Goal: Find specific page/section: Find specific page/section

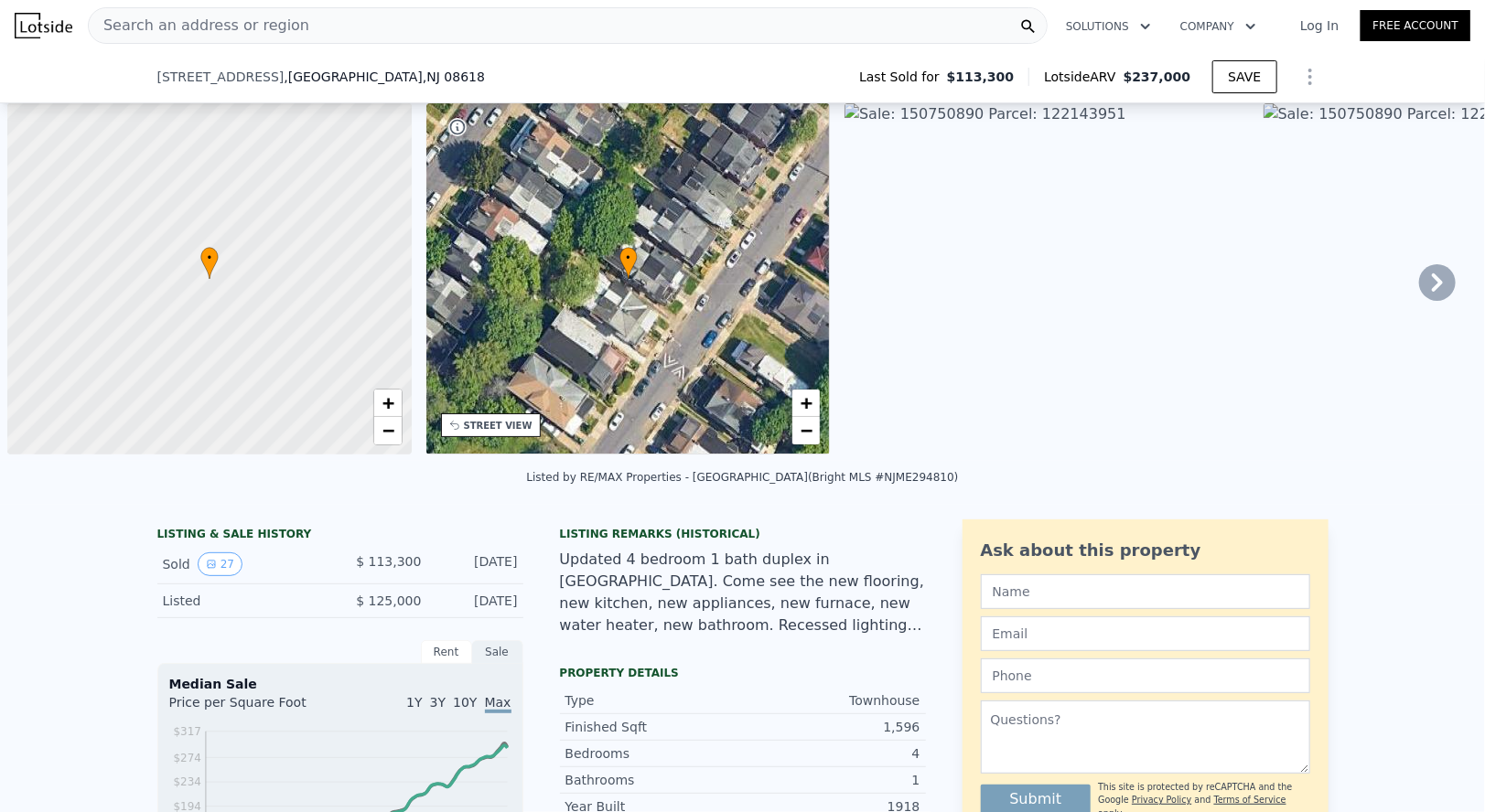
scroll to position [0, 7]
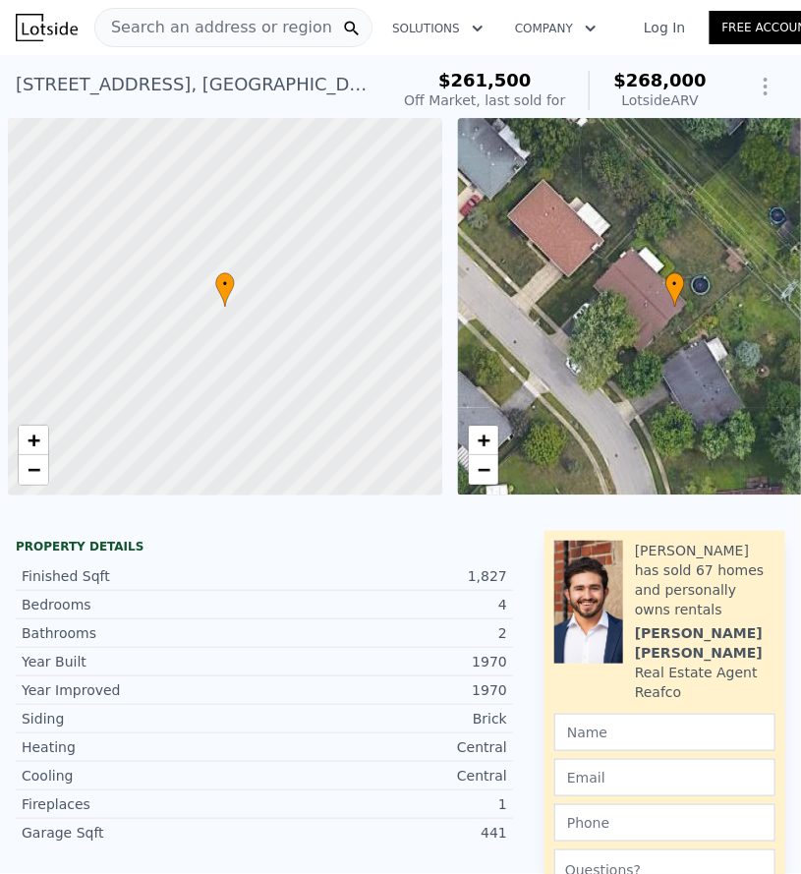
click at [171, 34] on span "Search an address or region" at bounding box center [213, 28] width 237 height 24
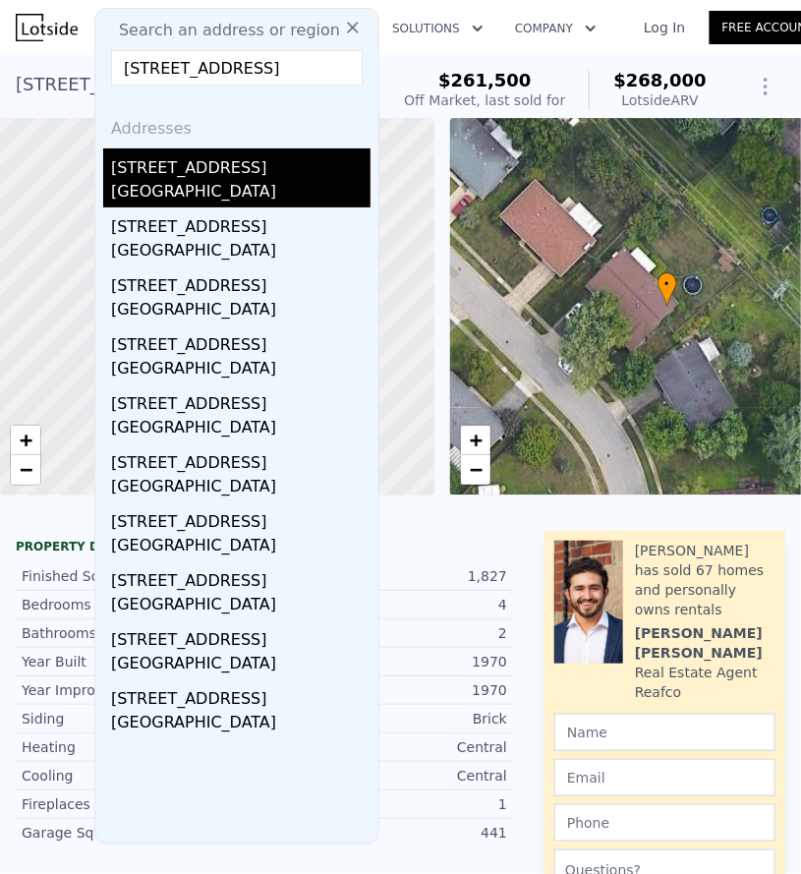
type input "46 Bond St, Trenton, NJ 08618"
click at [207, 173] on div "46 Bond St" at bounding box center [241, 163] width 260 height 31
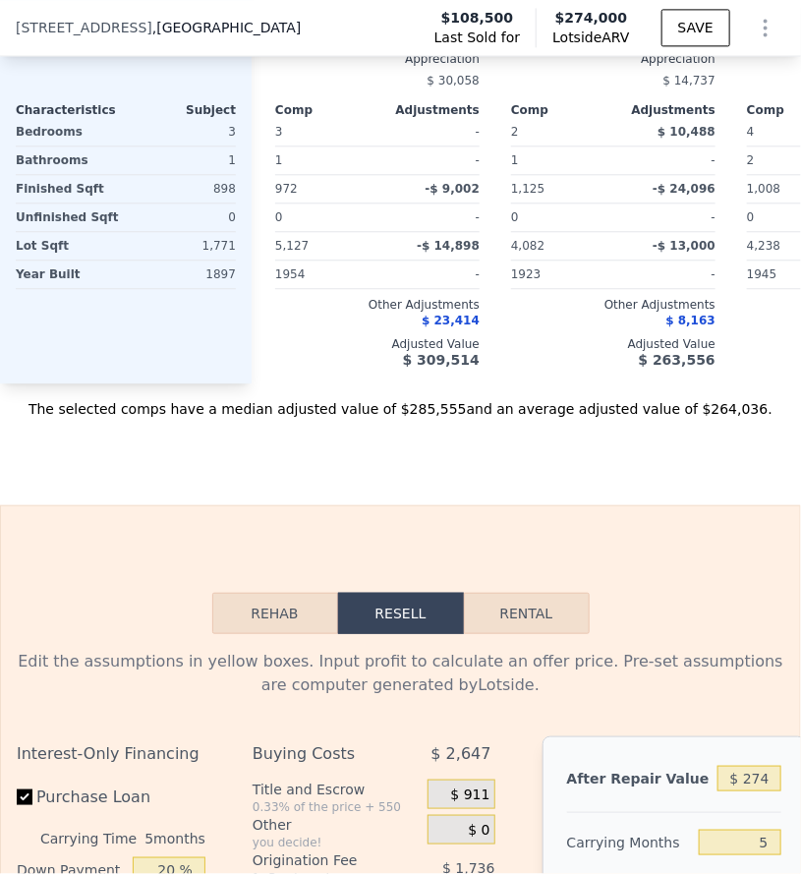
scroll to position [3041, 0]
